Goal: Use online tool/utility: Utilize a website feature to perform a specific function

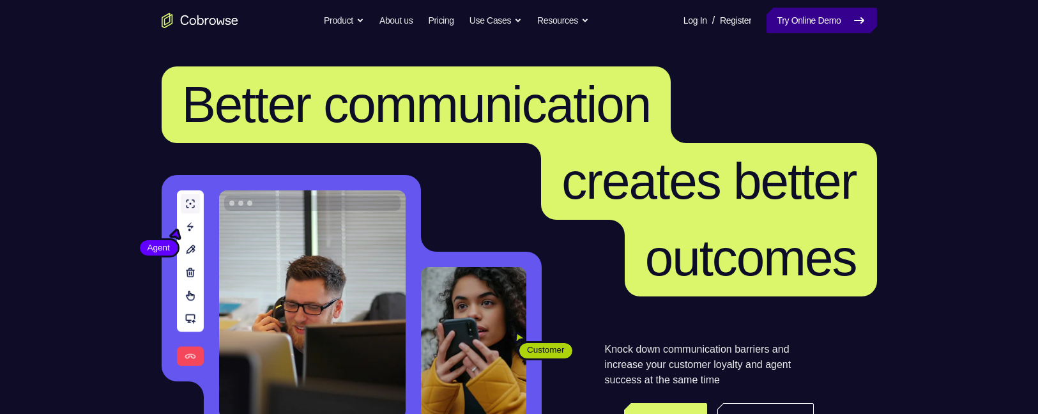
click at [797, 26] on link "Try Online Demo" at bounding box center [821, 21] width 110 height 26
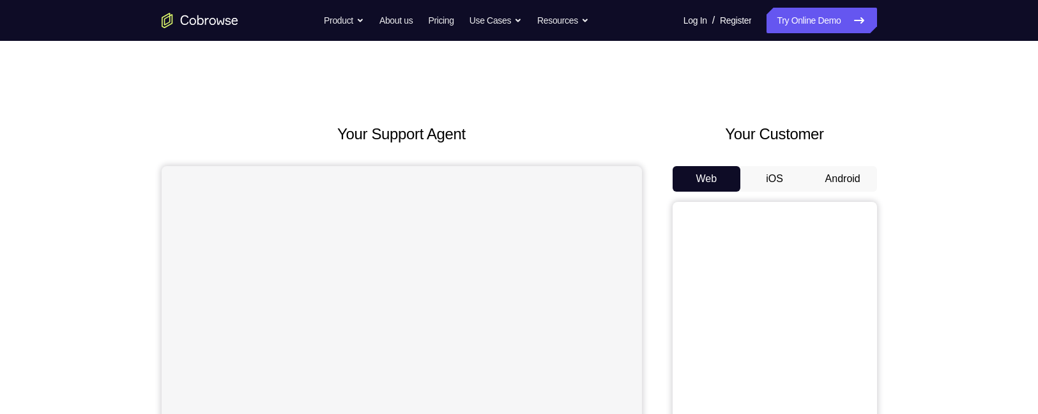
click at [844, 174] on button "Android" at bounding box center [842, 179] width 68 height 26
click at [848, 167] on button "Android" at bounding box center [842, 179] width 68 height 26
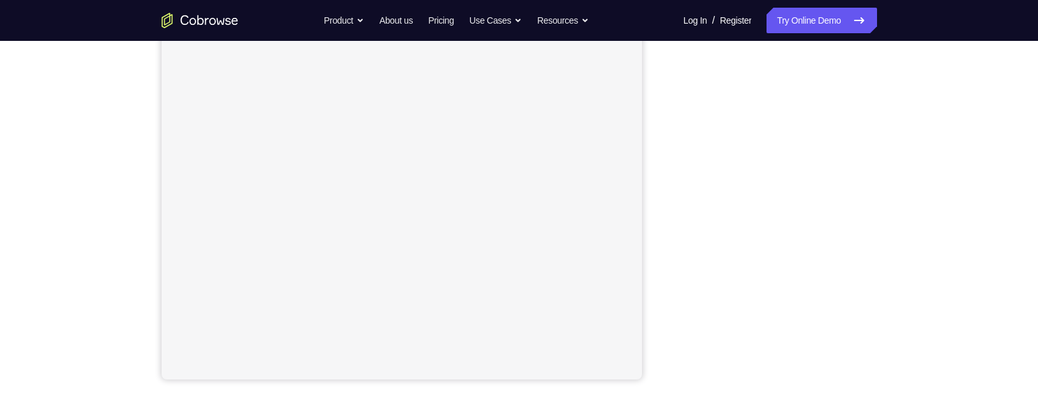
scroll to position [215, 0]
